Goal: Information Seeking & Learning: Learn about a topic

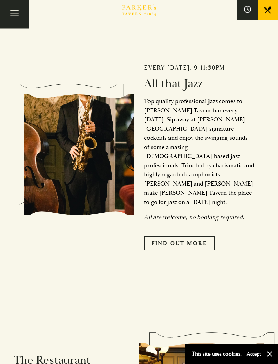
scroll to position [368, 0]
click at [186, 239] on link "Find Out More" at bounding box center [179, 243] width 71 height 14
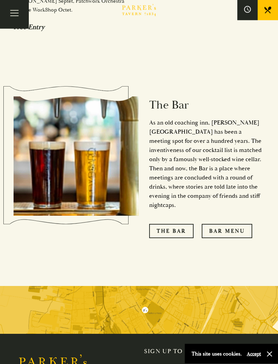
scroll to position [1015, 0]
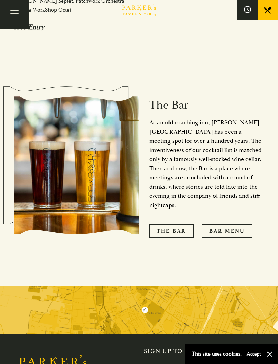
click at [235, 224] on link "Bar Menu" at bounding box center [227, 231] width 51 height 14
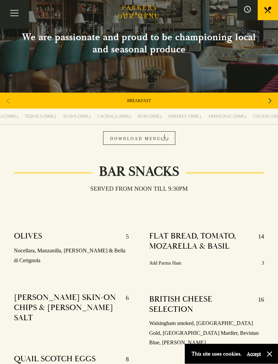
scroll to position [33, 0]
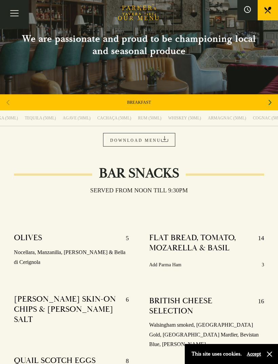
click at [270, 103] on icon "Next slide" at bounding box center [270, 102] width 3 height 15
click at [273, 105] on div "Next slide" at bounding box center [270, 102] width 9 height 15
click at [145, 104] on link "SET MENU" at bounding box center [139, 102] width 20 height 5
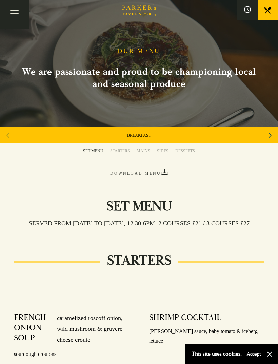
click at [146, 153] on div "MAINS" at bounding box center [144, 150] width 14 height 5
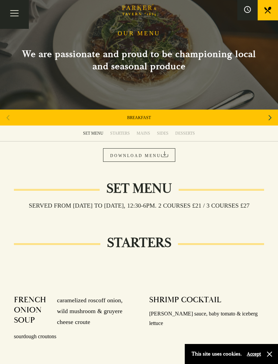
scroll to position [16, 0]
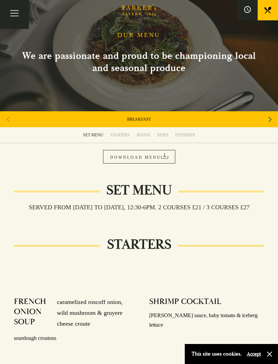
click at [274, 121] on div "Next slide" at bounding box center [270, 119] width 9 height 15
click at [271, 124] on icon "Next slide" at bounding box center [270, 119] width 3 height 15
click at [268, 122] on div "Next slide" at bounding box center [270, 119] width 9 height 15
click at [12, 121] on div "Previous slide" at bounding box center [7, 119] width 9 height 15
click at [145, 121] on link "SET MENU" at bounding box center [139, 119] width 20 height 5
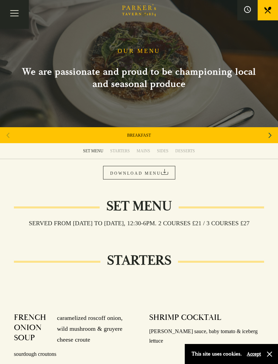
click at [270, 137] on icon "Next slide" at bounding box center [270, 135] width 3 height 5
click at [270, 138] on icon "Next slide" at bounding box center [270, 135] width 3 height 15
click at [270, 139] on icon "Next slide" at bounding box center [270, 135] width 3 height 15
click at [268, 140] on div "Next slide" at bounding box center [270, 135] width 9 height 15
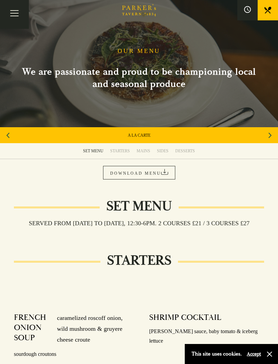
click at [148, 137] on link "A LA CARTE" at bounding box center [139, 135] width 23 height 5
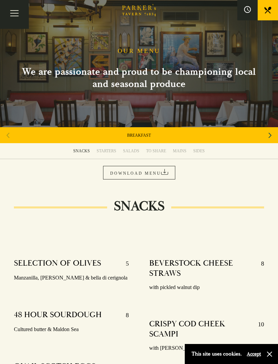
click at [185, 151] on div "MAINS" at bounding box center [180, 150] width 14 height 5
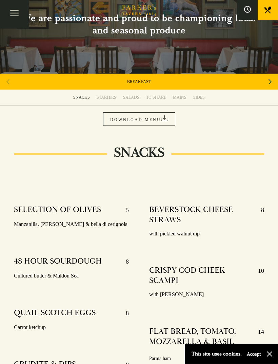
scroll to position [52, 0]
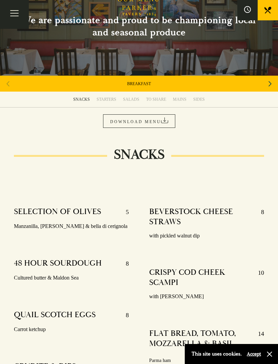
click at [272, 86] on icon "Next slide" at bounding box center [270, 83] width 3 height 15
click at [271, 85] on icon "Next slide" at bounding box center [270, 83] width 3 height 5
click at [269, 87] on icon "Next slide" at bounding box center [270, 83] width 3 height 15
click at [268, 88] on div "Next slide" at bounding box center [270, 83] width 9 height 15
click at [269, 89] on div "Next slide" at bounding box center [270, 83] width 9 height 15
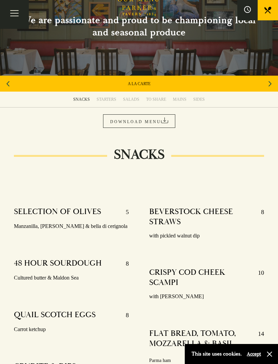
click at [269, 89] on icon "Next slide" at bounding box center [270, 83] width 3 height 15
click at [271, 85] on icon "Next slide" at bounding box center [270, 83] width 3 height 15
click at [271, 84] on icon "Next slide" at bounding box center [270, 83] width 3 height 5
click at [274, 84] on div "CHILDREN'S" at bounding box center [139, 84] width 278 height 16
click at [271, 83] on div "CHILDREN'S" at bounding box center [139, 84] width 278 height 16
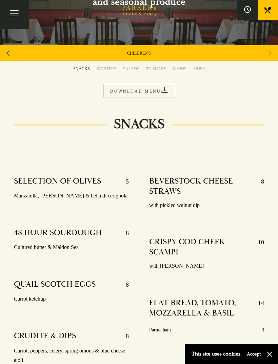
scroll to position [81, 0]
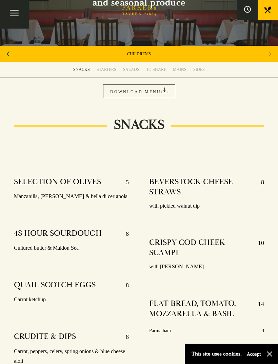
click at [152, 91] on link "DOWNLOAD MENU" at bounding box center [139, 92] width 72 height 14
